Goal: Unclear

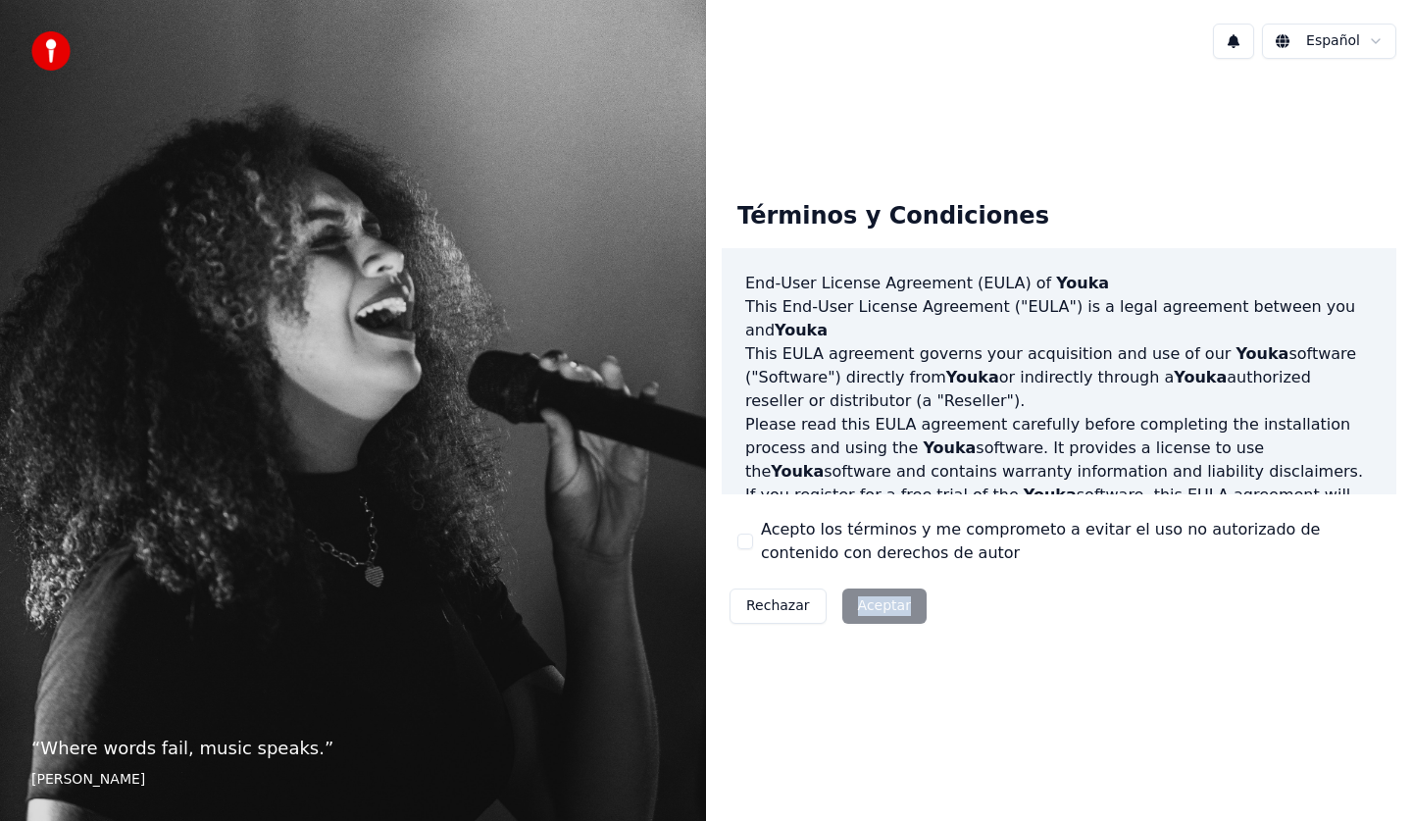
click at [875, 604] on div "Rechazar Aceptar" at bounding box center [828, 606] width 213 height 51
click at [875, 602] on div "Rechazar Aceptar" at bounding box center [828, 606] width 213 height 51
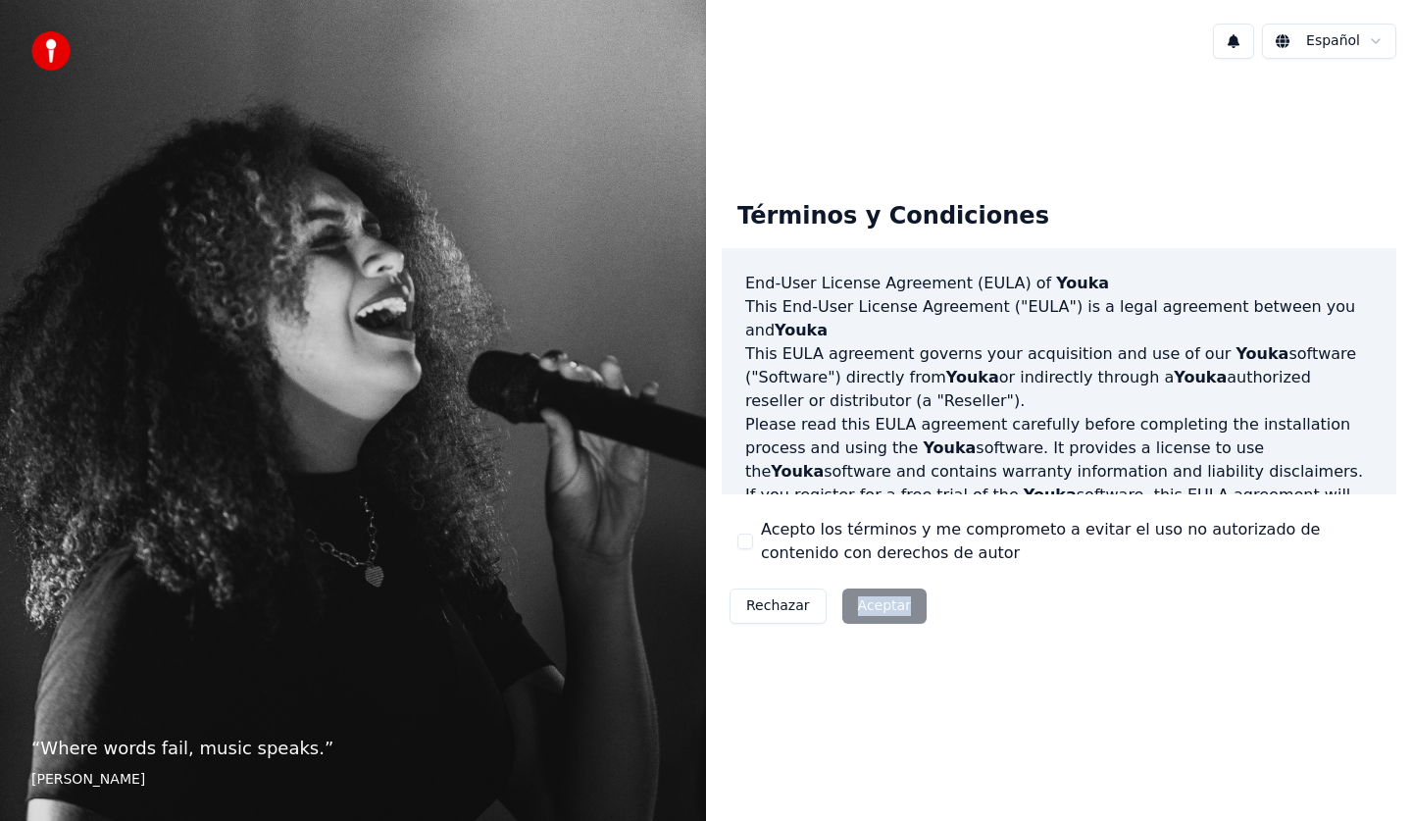
click at [875, 602] on div "Rechazar Aceptar" at bounding box center [828, 606] width 213 height 51
click at [1241, 39] on button at bounding box center [1233, 41] width 41 height 35
